Goal: Find specific page/section: Find specific page/section

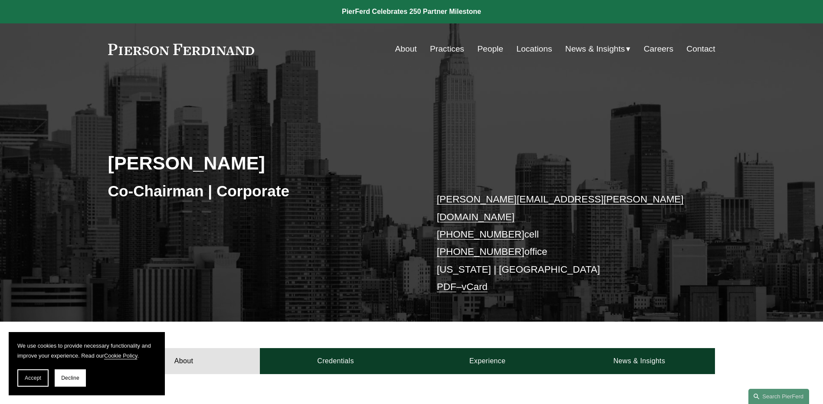
click at [487, 44] on link "People" at bounding box center [490, 49] width 26 height 16
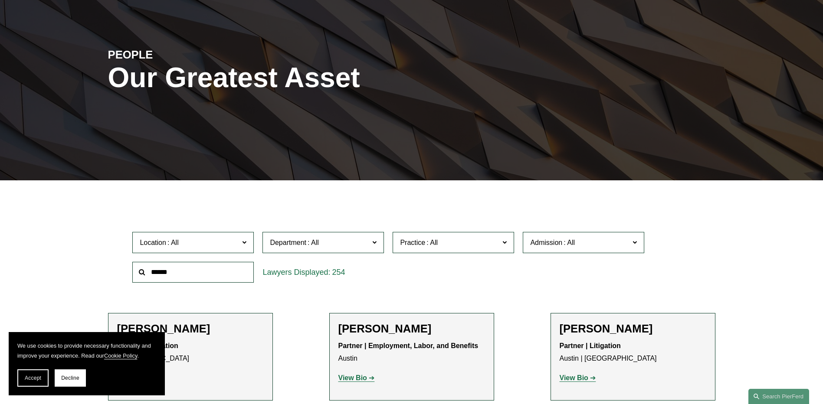
scroll to position [174, 0]
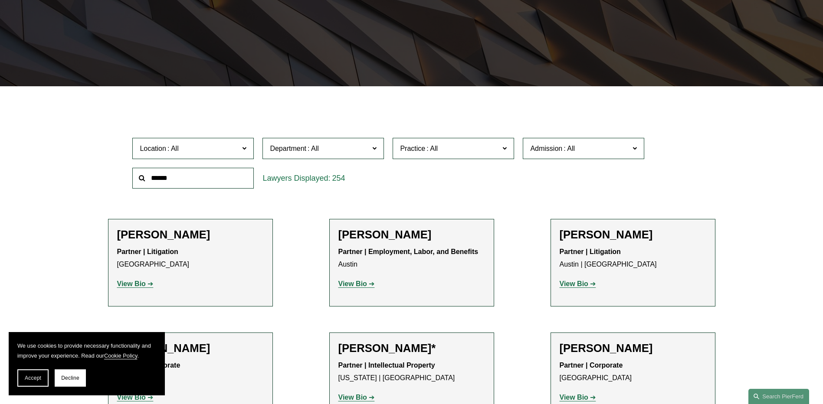
click at [176, 180] on input "text" at bounding box center [192, 178] width 121 height 21
type input "*******"
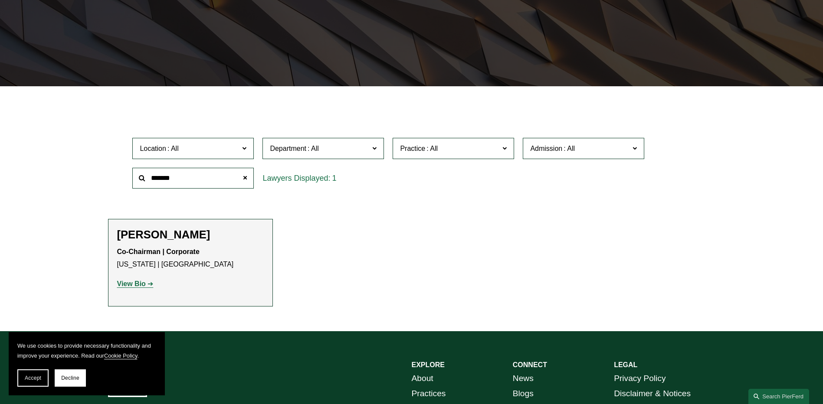
click at [134, 284] on strong "View Bio" at bounding box center [131, 283] width 29 height 7
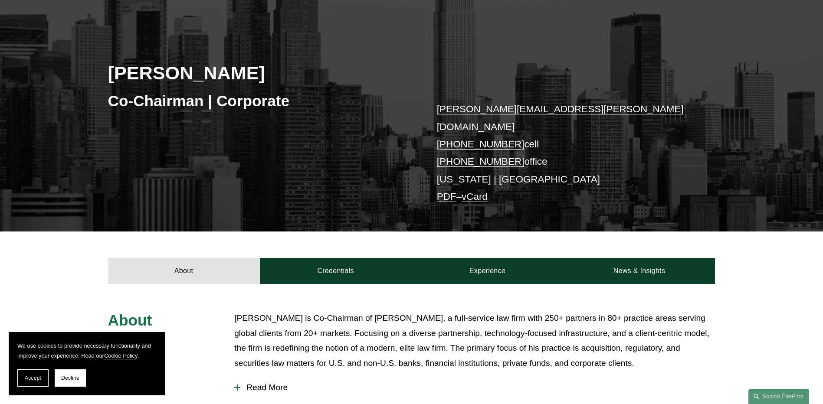
scroll to position [174, 0]
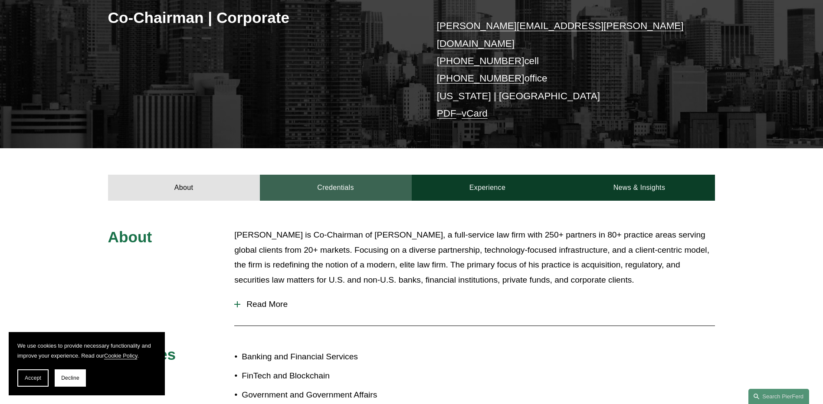
click at [317, 175] on link "Credentials" at bounding box center [336, 188] width 152 height 26
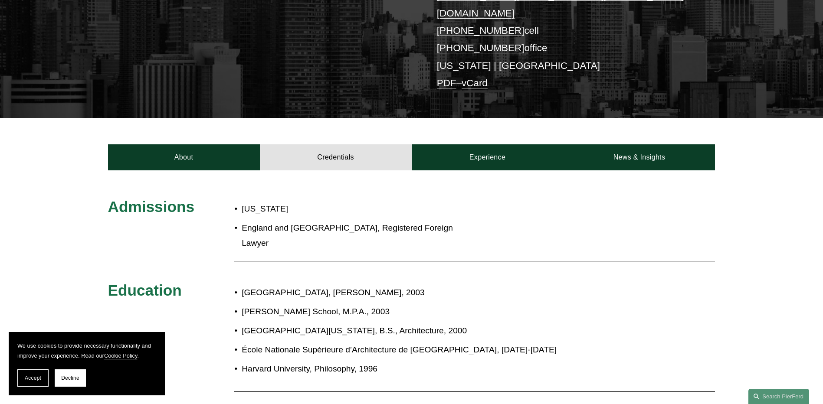
scroll to position [260, 0]
